Goal: Use online tool/utility

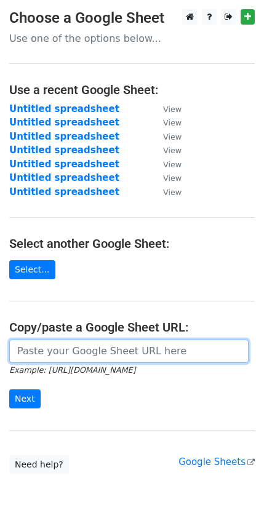
click at [26, 352] on input "url" at bounding box center [128, 350] width 239 height 23
paste input "[URL][DOMAIN_NAME]"
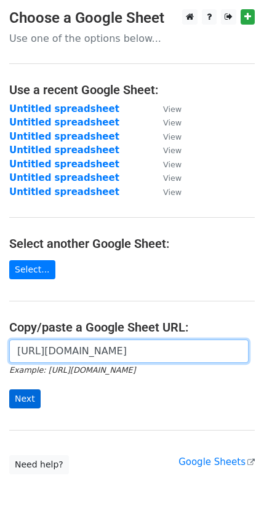
type input "[URL][DOMAIN_NAME]"
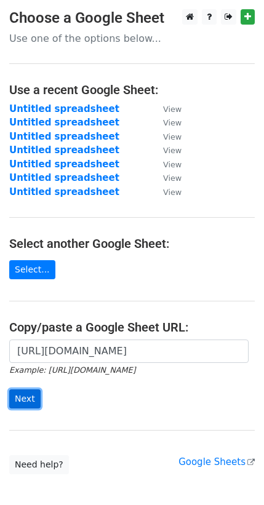
scroll to position [0, 0]
click at [18, 397] on input "Next" at bounding box center [24, 398] width 31 height 19
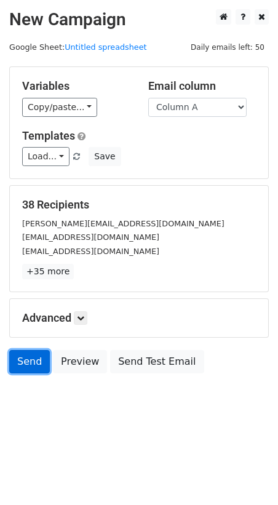
click at [30, 360] on link "Send" at bounding box center [29, 361] width 41 height 23
